Goal: Communication & Community: Participate in discussion

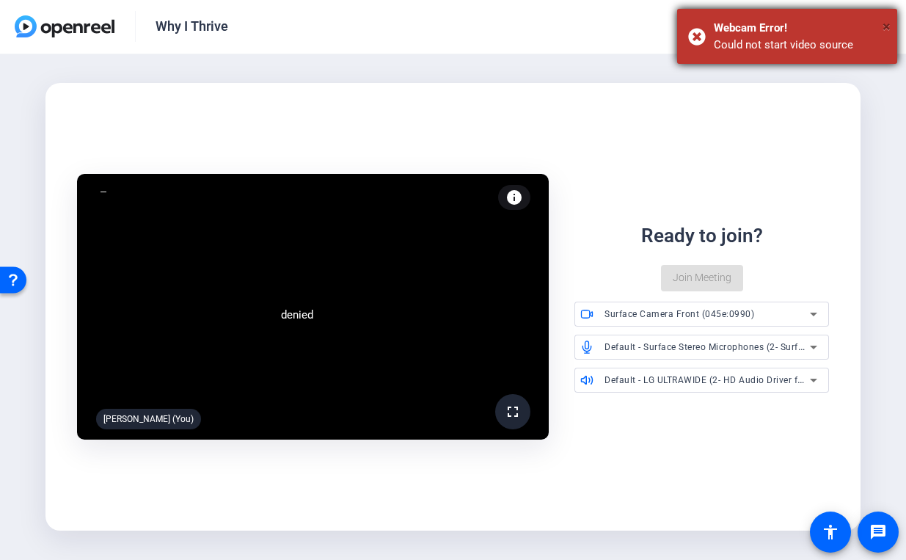
click at [886, 33] on span "×" at bounding box center [887, 27] width 8 height 18
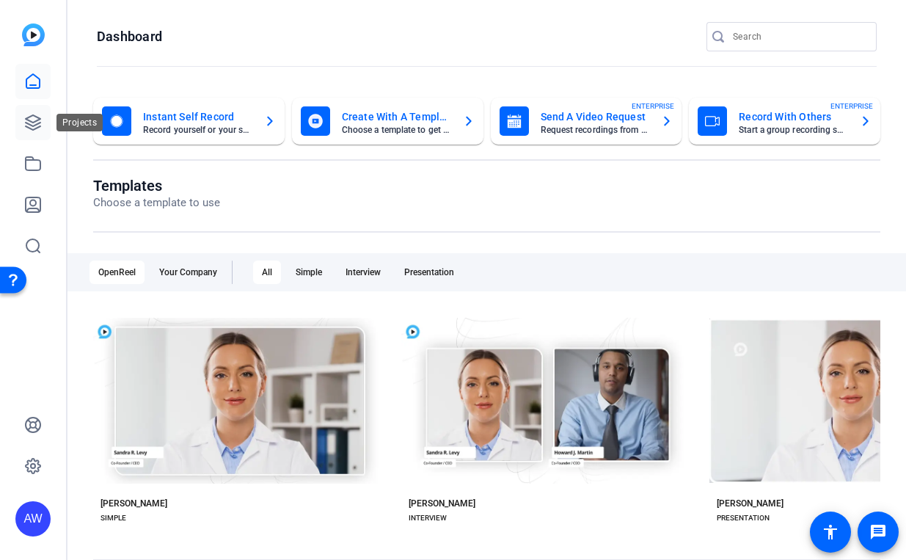
click at [33, 120] on icon at bounding box center [33, 123] width 18 height 18
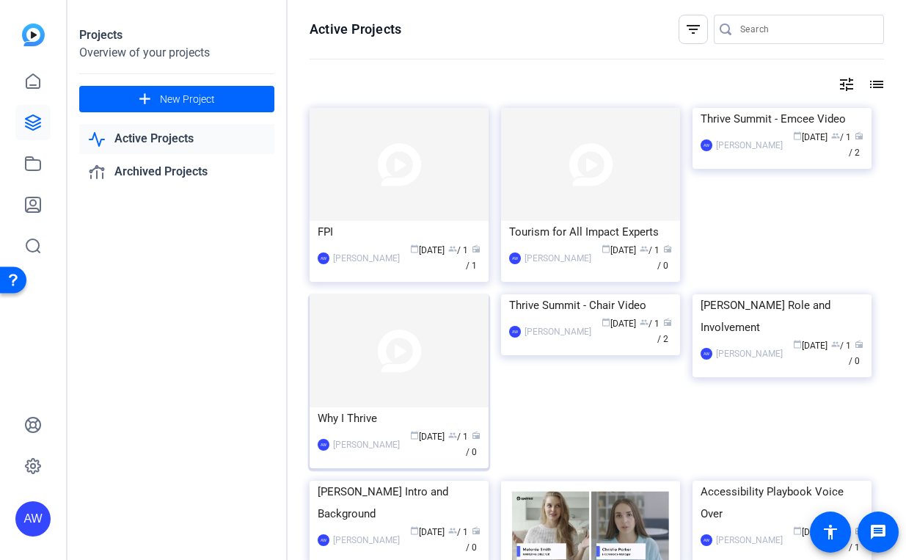
click at [418, 353] on img at bounding box center [399, 350] width 179 height 113
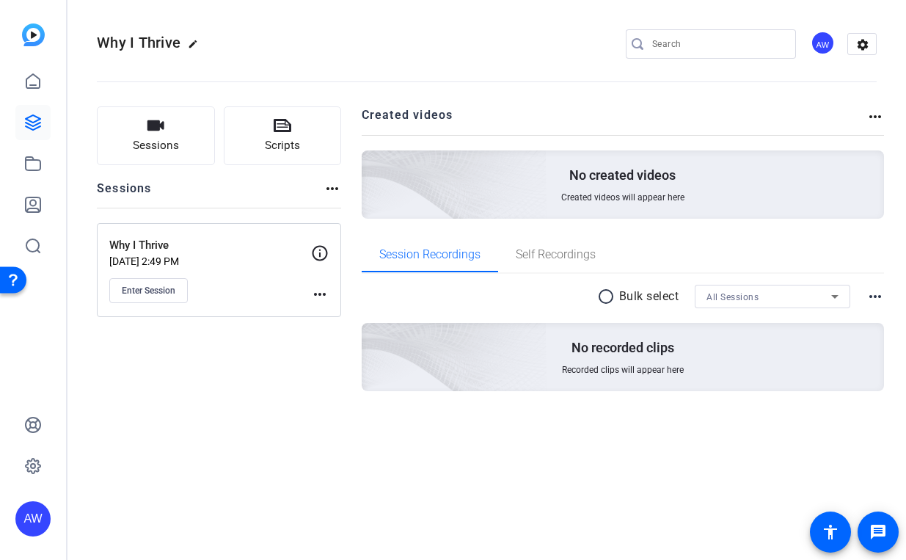
click at [328, 296] on mat-icon "more_horiz" at bounding box center [320, 294] width 18 height 18
click at [351, 311] on span "Edit Session" at bounding box center [356, 316] width 67 height 18
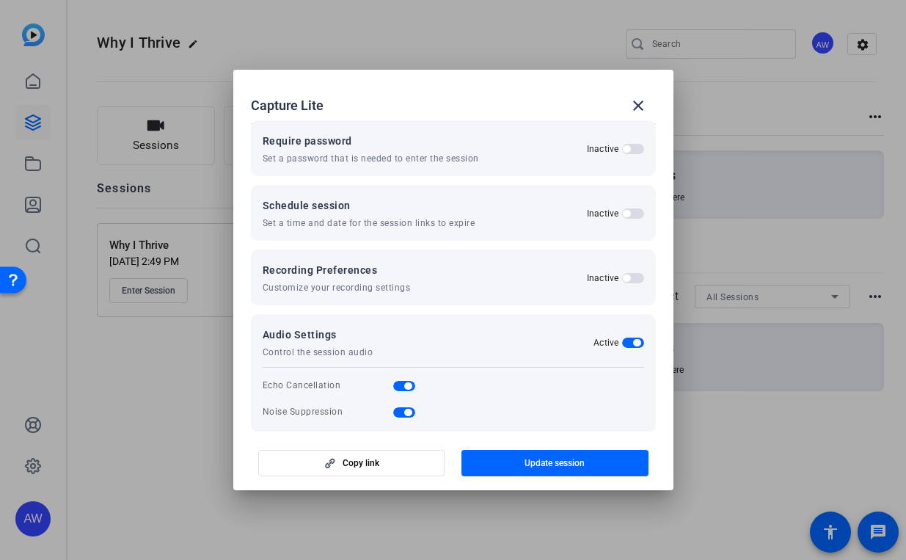
scroll to position [175, 0]
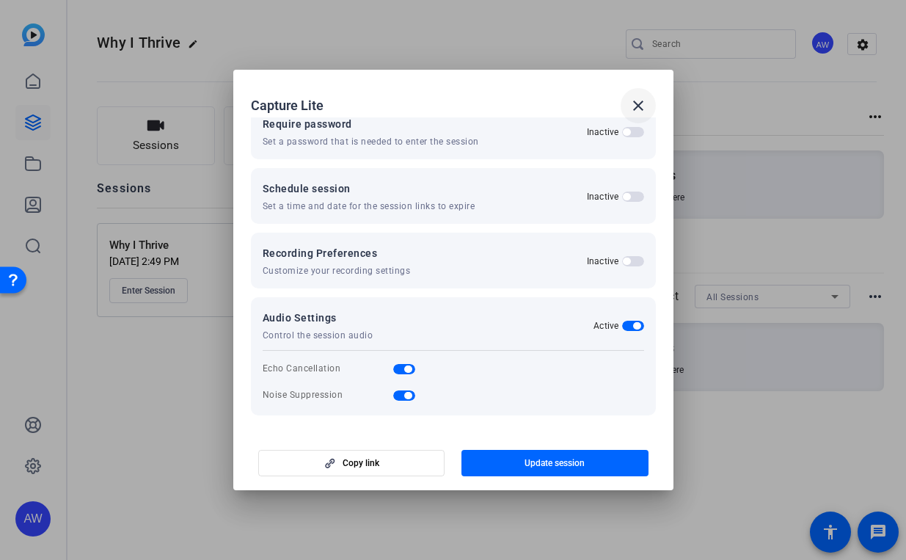
click at [643, 107] on mat-icon "close" at bounding box center [638, 106] width 18 height 18
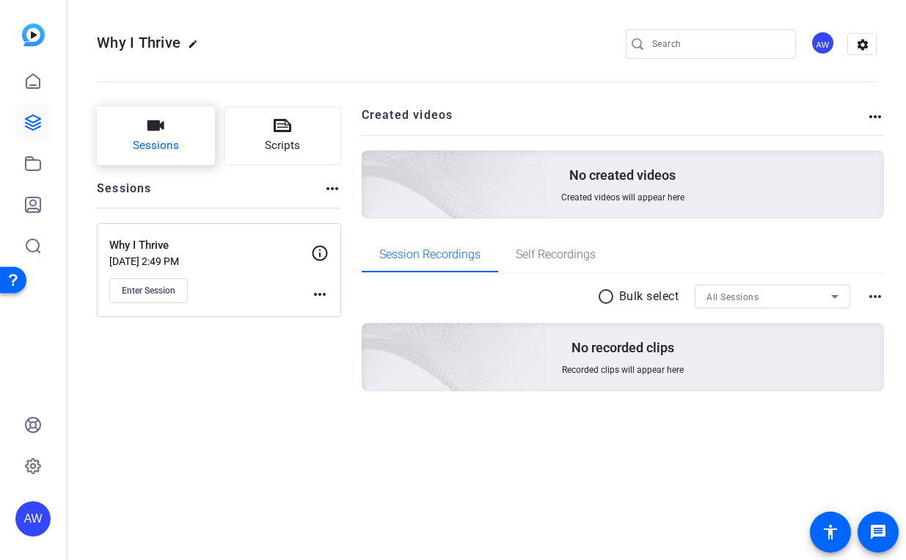
drag, startPoint x: 166, startPoint y: 130, endPoint x: 135, endPoint y: 123, distance: 31.5
click at [135, 123] on button "Sessions" at bounding box center [156, 135] width 118 height 59
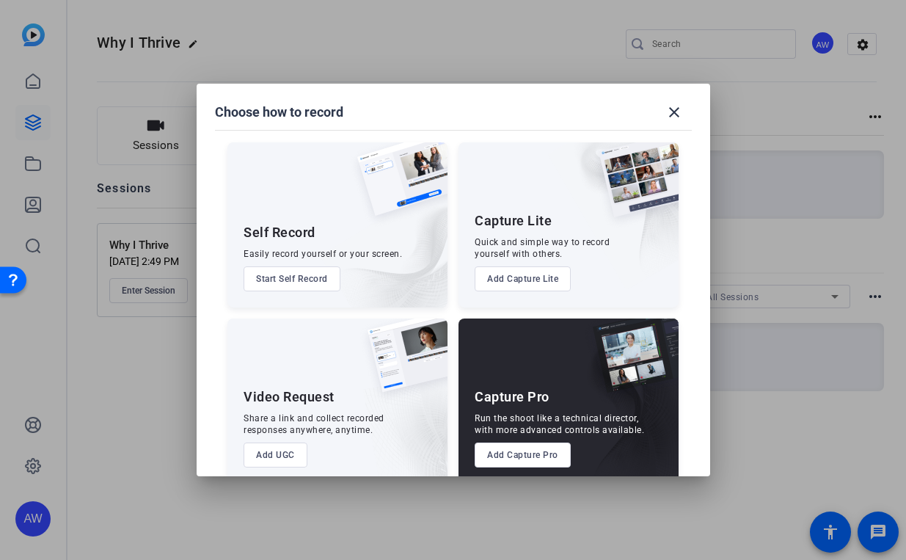
click at [549, 283] on button "Add Capture Lite" at bounding box center [523, 278] width 96 height 25
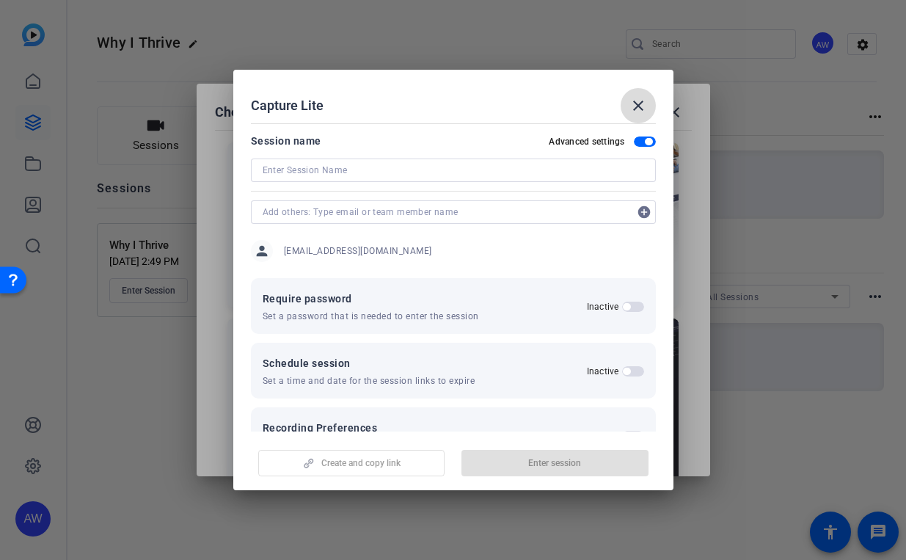
click at [643, 103] on mat-icon "close" at bounding box center [638, 106] width 18 height 18
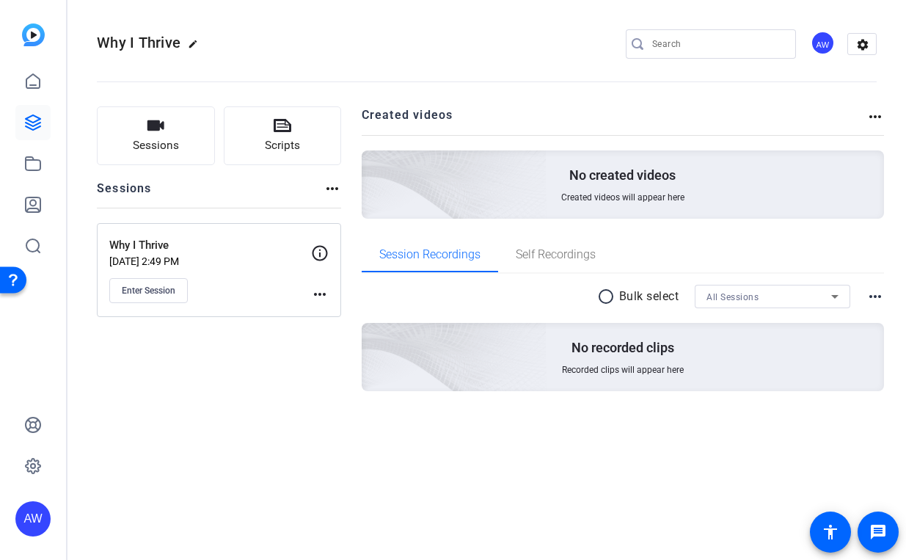
click at [321, 292] on mat-icon "more_horiz" at bounding box center [320, 294] width 18 height 18
click at [332, 312] on span "Edit Session" at bounding box center [356, 316] width 67 height 18
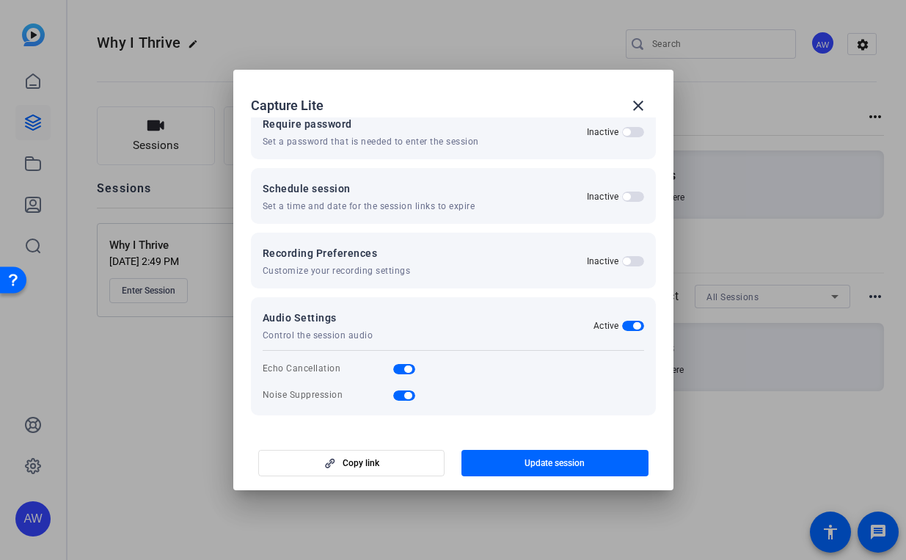
scroll to position [0, 0]
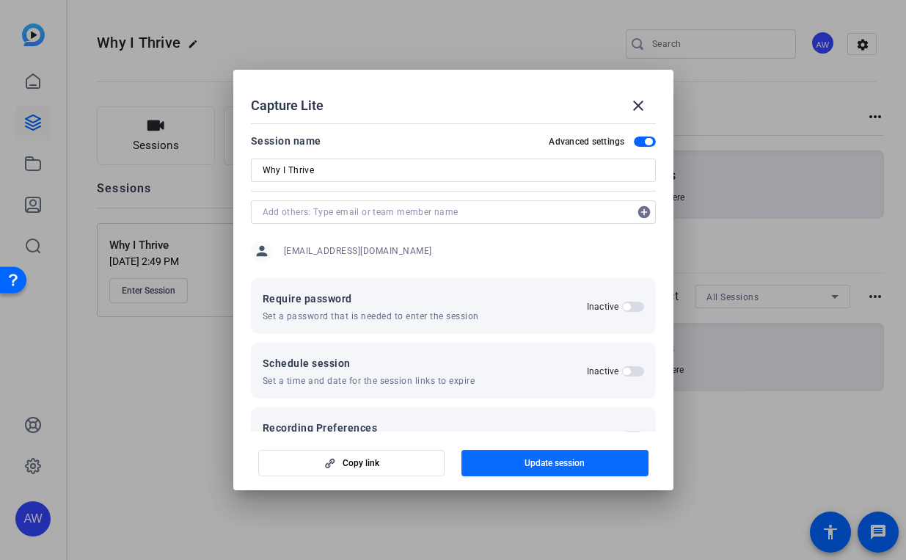
click at [553, 458] on span "Update session" at bounding box center [555, 463] width 60 height 12
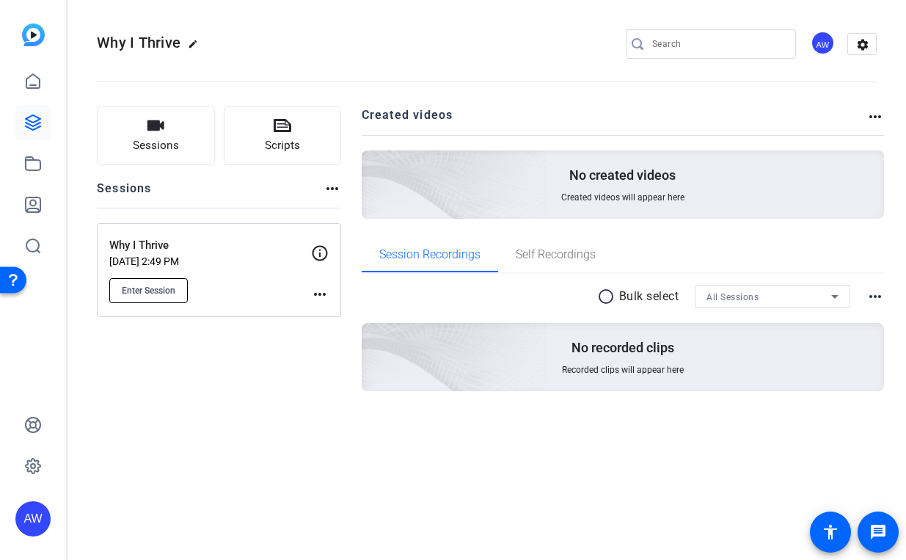
click at [172, 291] on span "Enter Session" at bounding box center [149, 291] width 54 height 12
click at [607, 436] on div "radio_button_unchecked Bulk select All Sessions more_horiz No recorded clips Re…" at bounding box center [623, 356] width 523 height 164
click at [323, 241] on div "Why I Thrive Aug 19, 2025 @ 2:49 PM Enter Session more_horiz" at bounding box center [219, 270] width 244 height 94
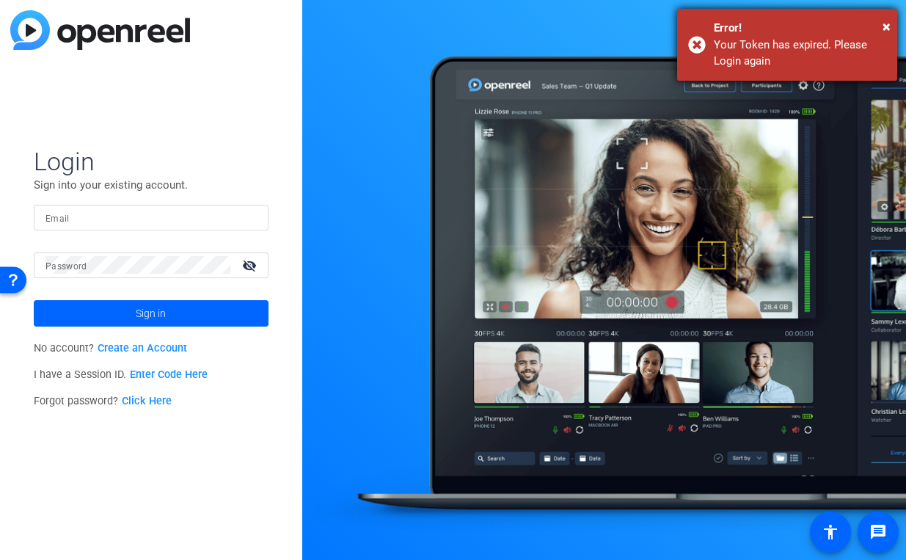
type input "awells@destinationsinternational.org"
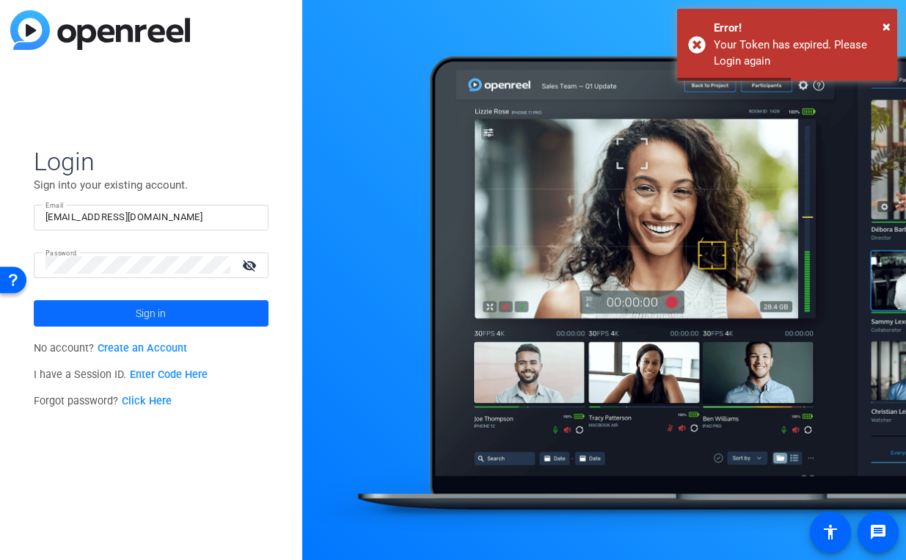
click at [130, 313] on span at bounding box center [151, 313] width 235 height 35
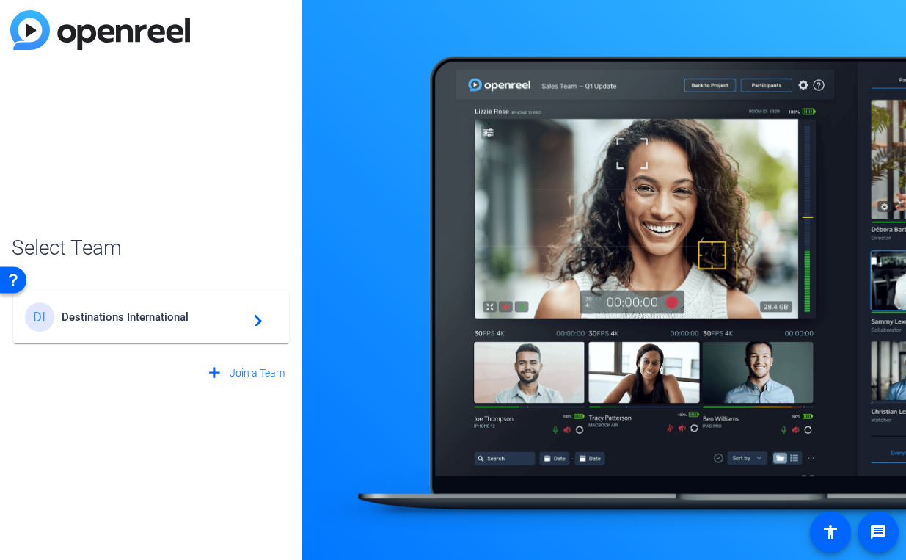
click at [180, 318] on span "Destinations International" at bounding box center [153, 316] width 183 height 13
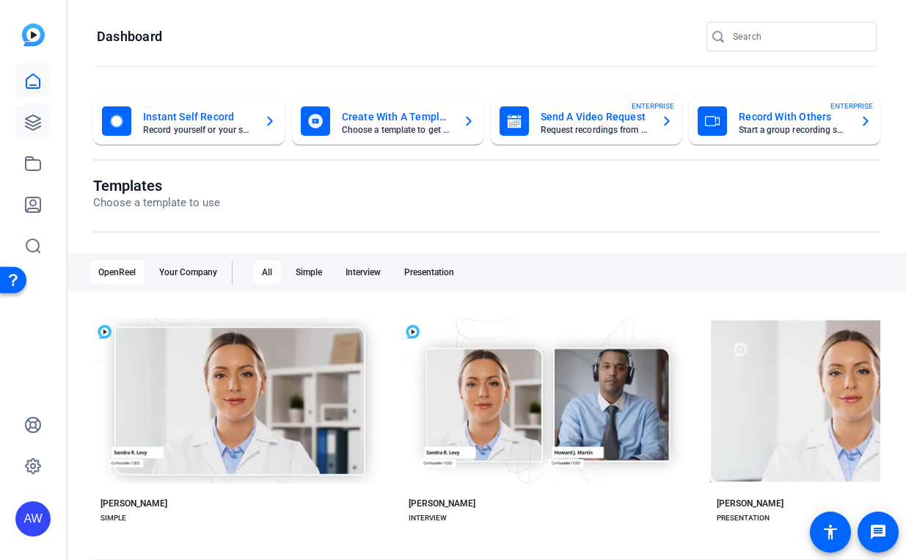
click at [37, 123] on icon at bounding box center [33, 123] width 18 height 18
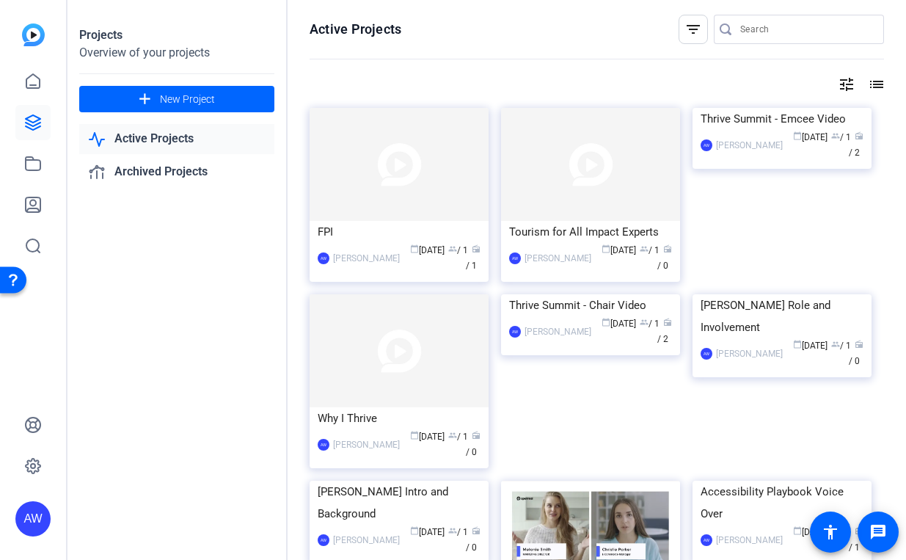
click at [398, 455] on div "Why I Thrive AW Ava Wells calendar_today Aug 19 group / 1 radio / 0" at bounding box center [405, 387] width 191 height 186
click at [410, 431] on span "calendar_today Aug 19" at bounding box center [427, 436] width 34 height 10
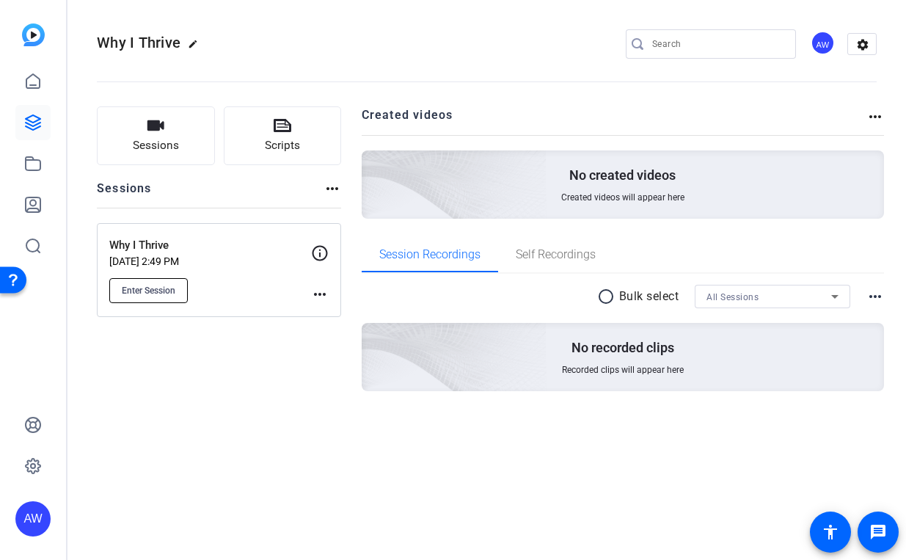
click at [163, 282] on button "Enter Session" at bounding box center [148, 290] width 78 height 25
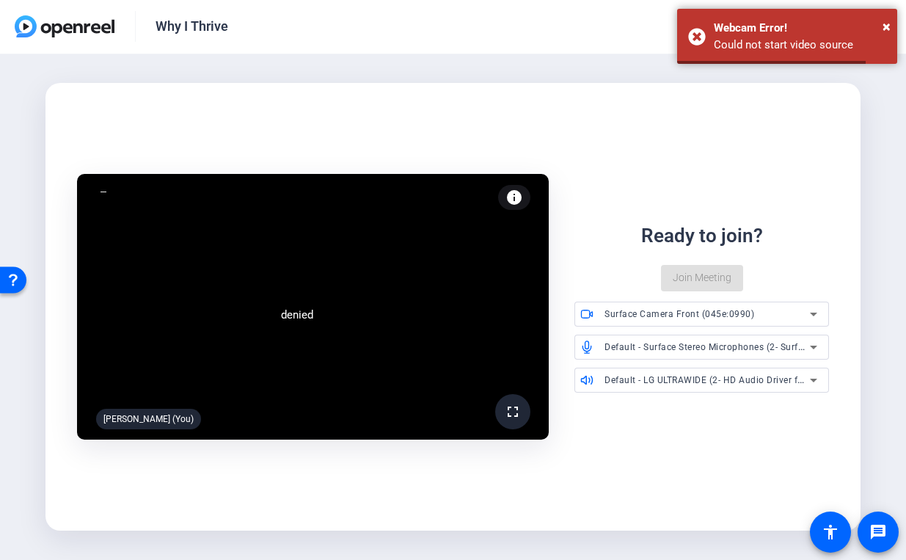
click at [695, 274] on div "Ready to join? Join Meeting" at bounding box center [701, 257] width 254 height 70
click at [882, 31] on div "Webcam Error!" at bounding box center [800, 28] width 172 height 17
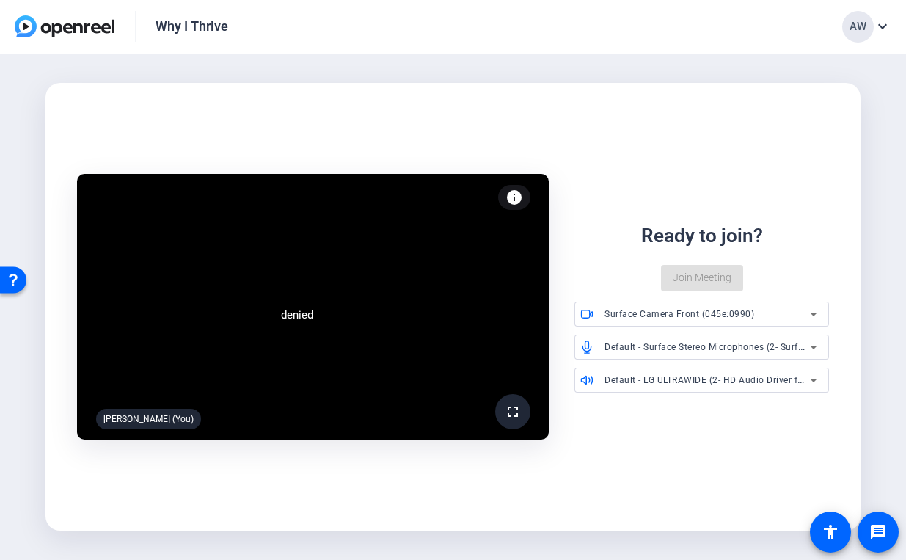
click at [695, 273] on div "Ready to join? Join Meeting" at bounding box center [701, 257] width 254 height 70
click at [563, 544] on div "denied fullscreen Ava Wells (You) info Test your audio and video Ready to join?…" at bounding box center [453, 307] width 906 height 506
click at [547, 87] on mat-card "denied fullscreen Ava Wells (You) info Test your audio and video Ready to join?…" at bounding box center [453, 306] width 816 height 447
